Goal: Information Seeking & Learning: Check status

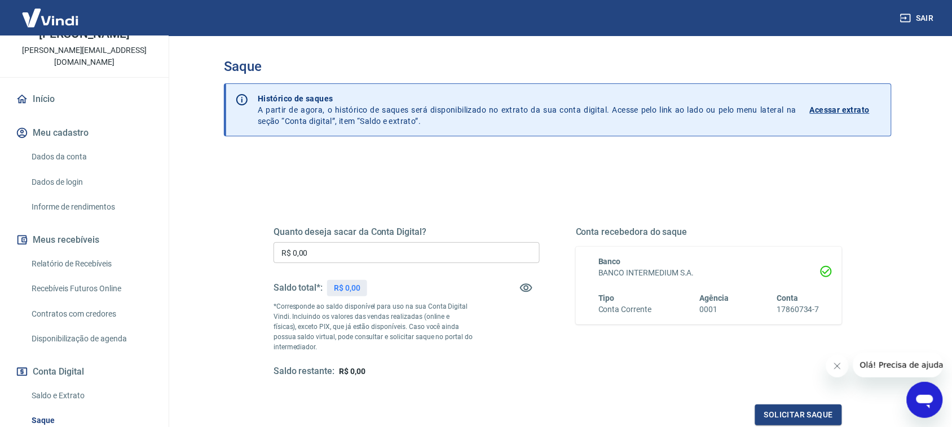
scroll to position [86, 0]
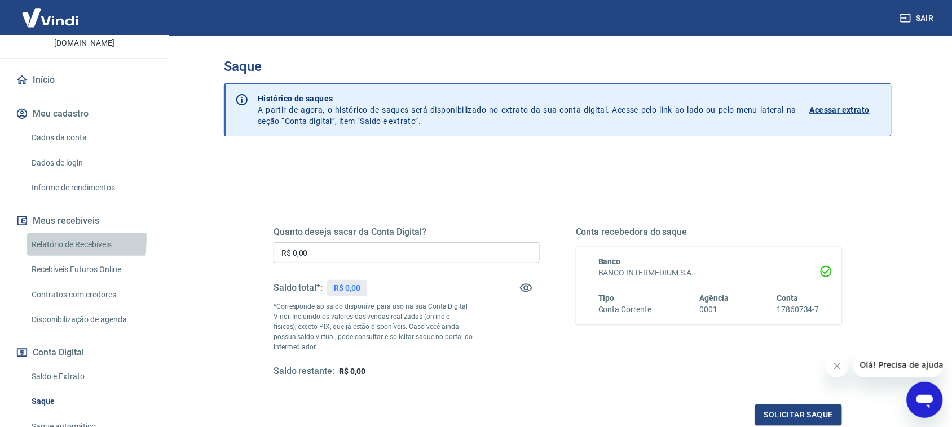
click at [69, 240] on link "Relatório de Recebíveis" at bounding box center [91, 244] width 128 height 23
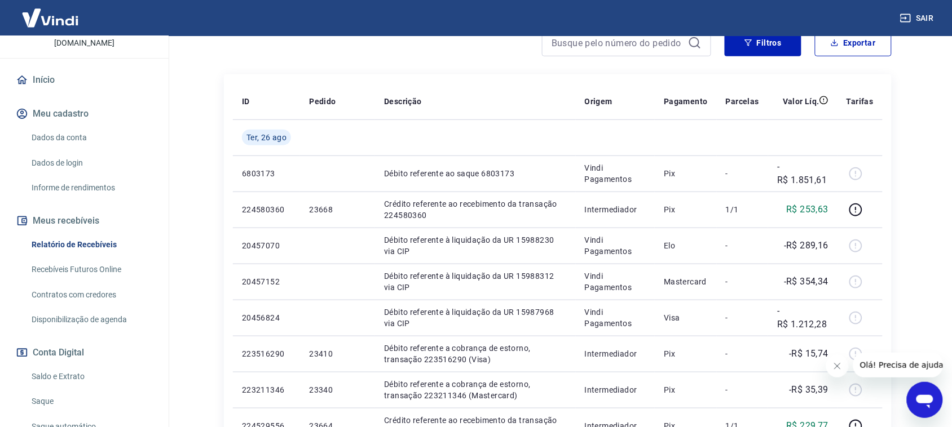
scroll to position [56, 0]
